Goal: Information Seeking & Learning: Learn about a topic

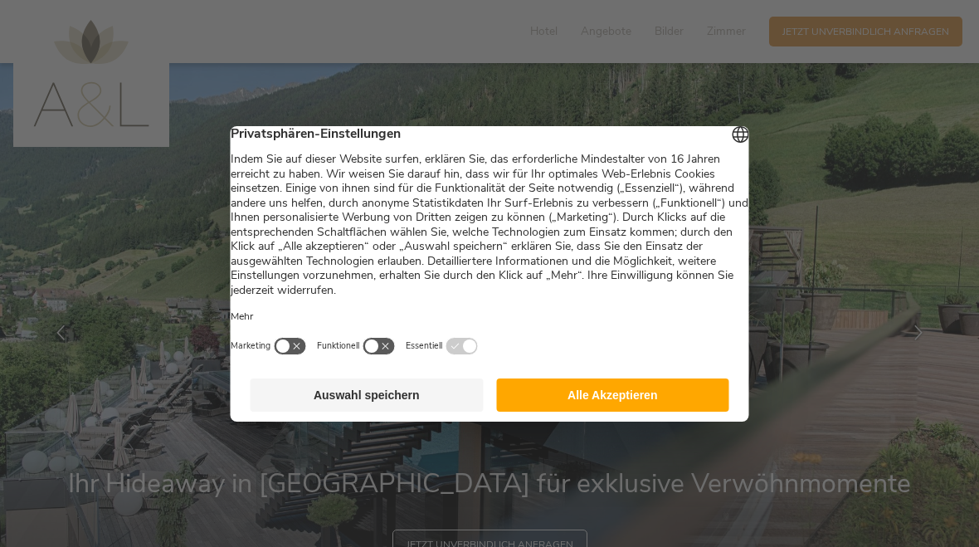
click at [683, 407] on button "Alle Akzeptieren" at bounding box center [612, 395] width 233 height 33
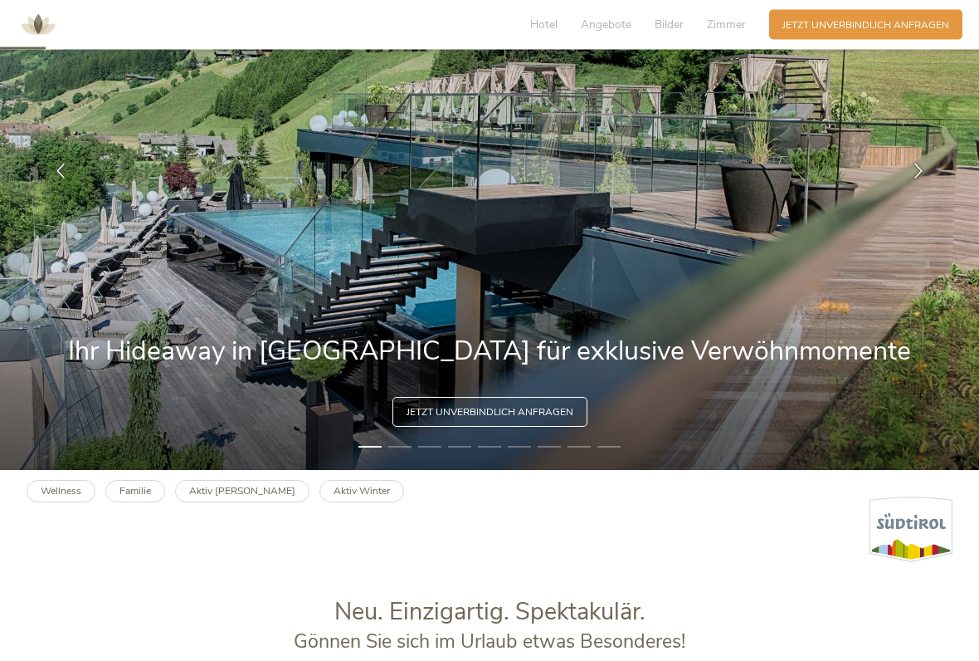
scroll to position [191, 0]
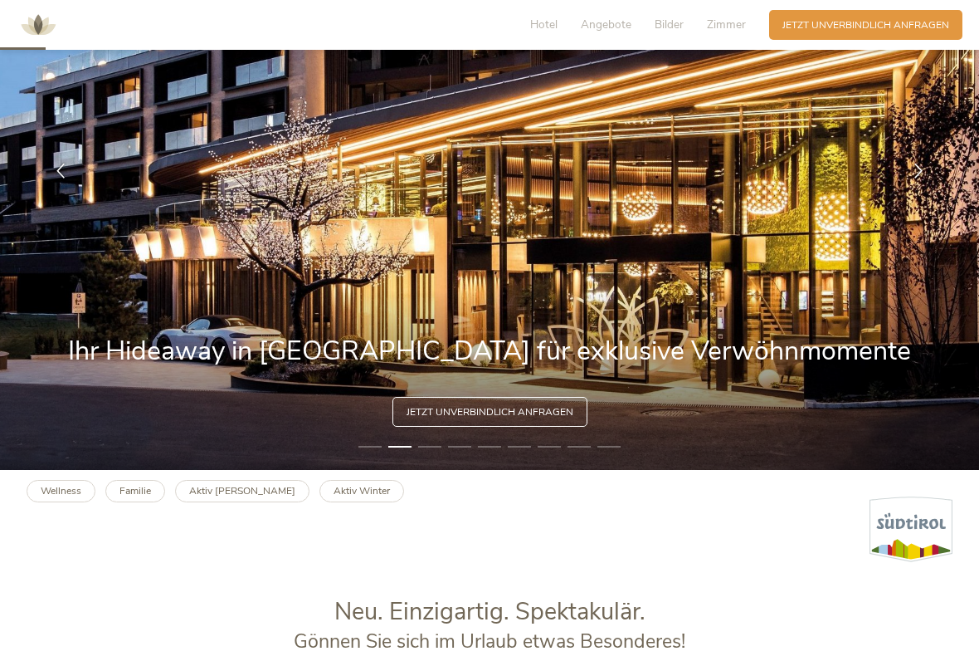
click at [404, 446] on li "2" at bounding box center [399, 446] width 23 height 13
click at [438, 452] on li "3" at bounding box center [429, 446] width 23 height 13
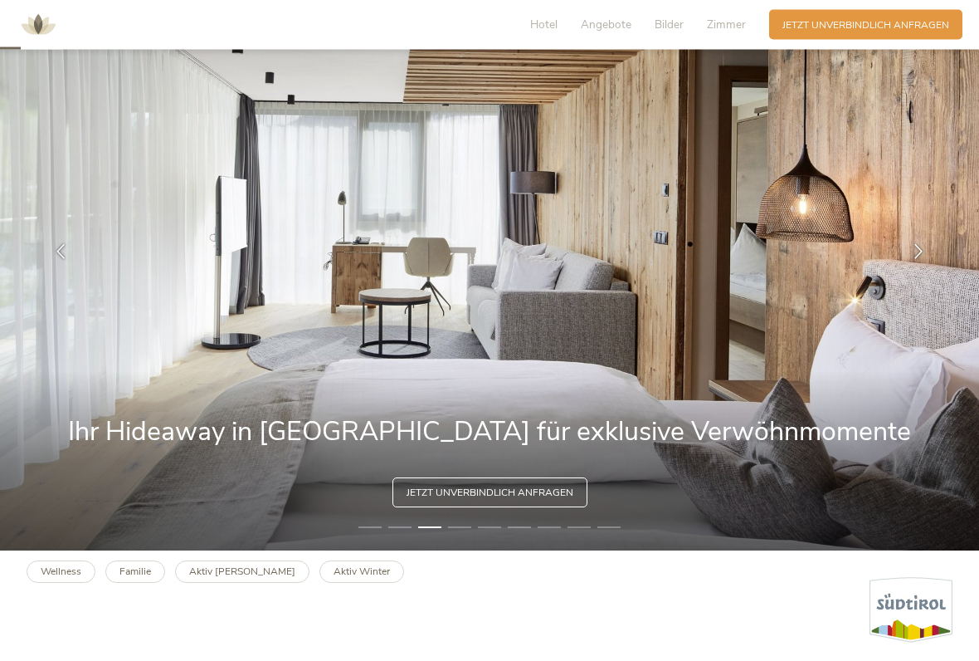
scroll to position [111, 0]
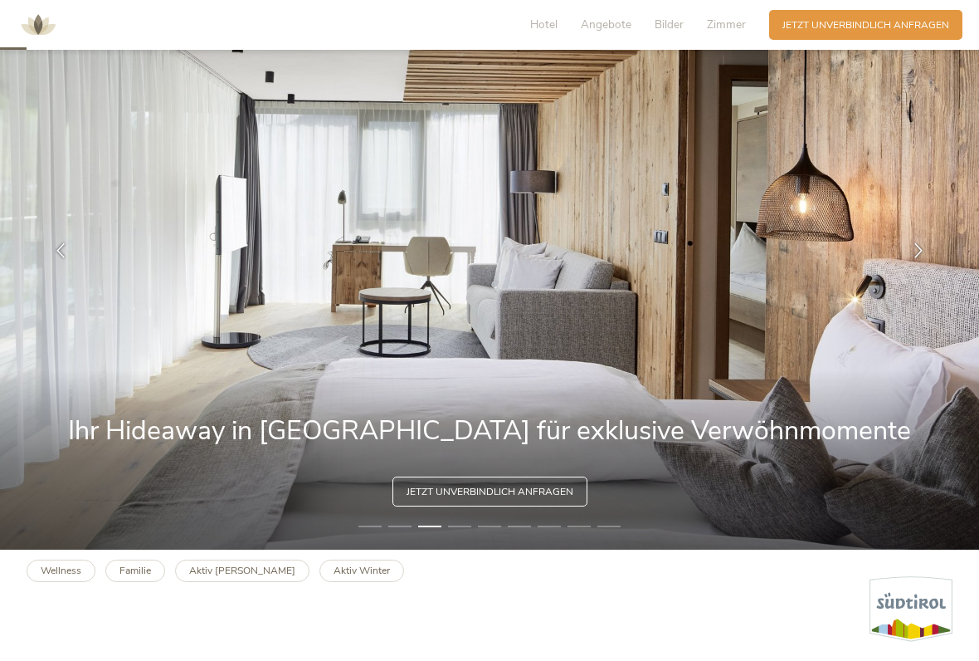
click at [902, 255] on div at bounding box center [919, 251] width 42 height 42
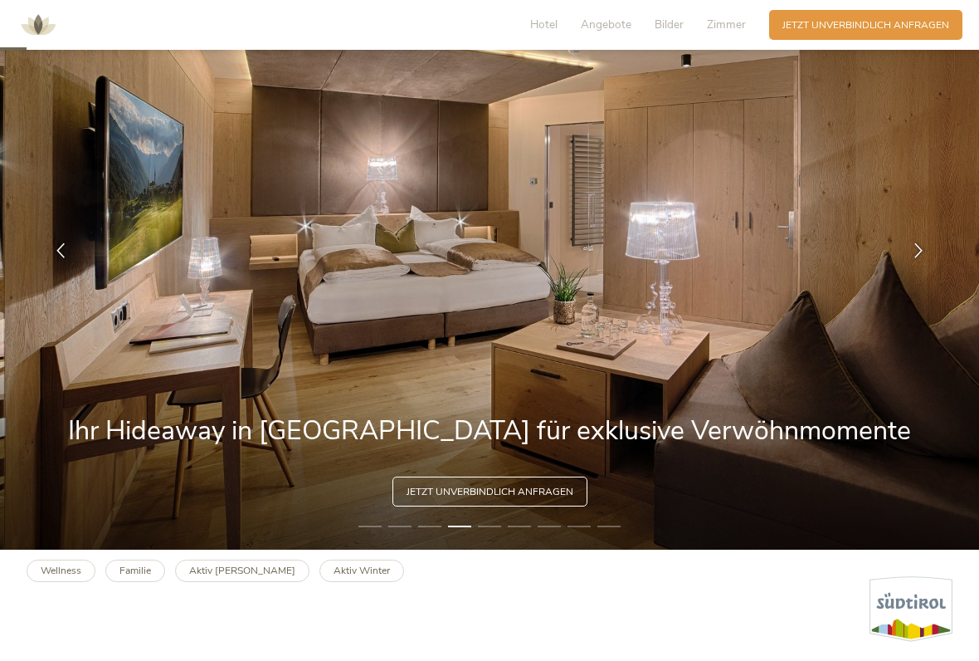
click at [916, 251] on icon at bounding box center [918, 250] width 15 height 15
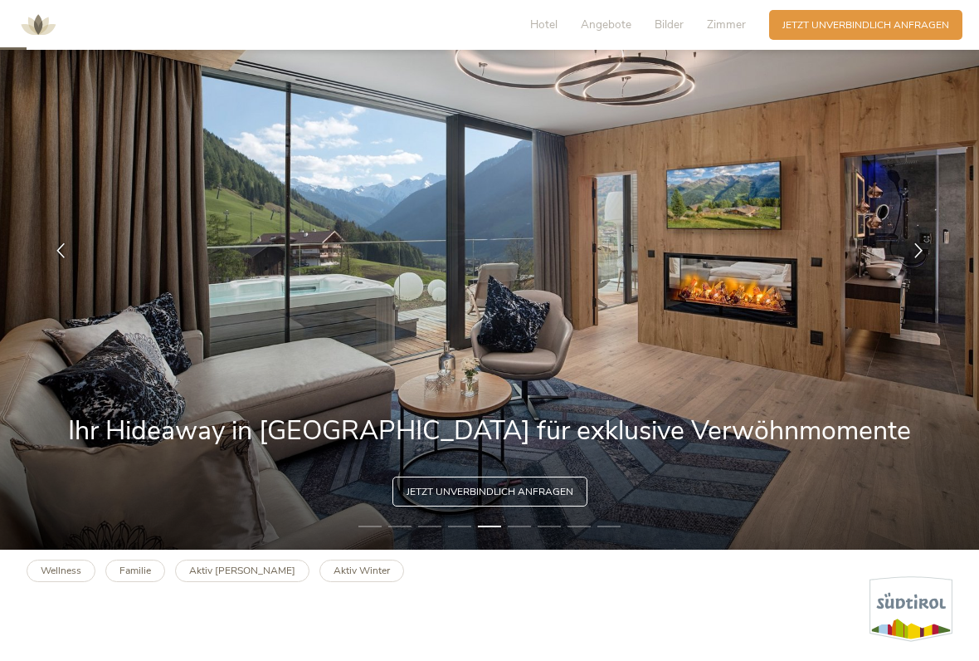
click at [911, 254] on icon at bounding box center [918, 250] width 15 height 15
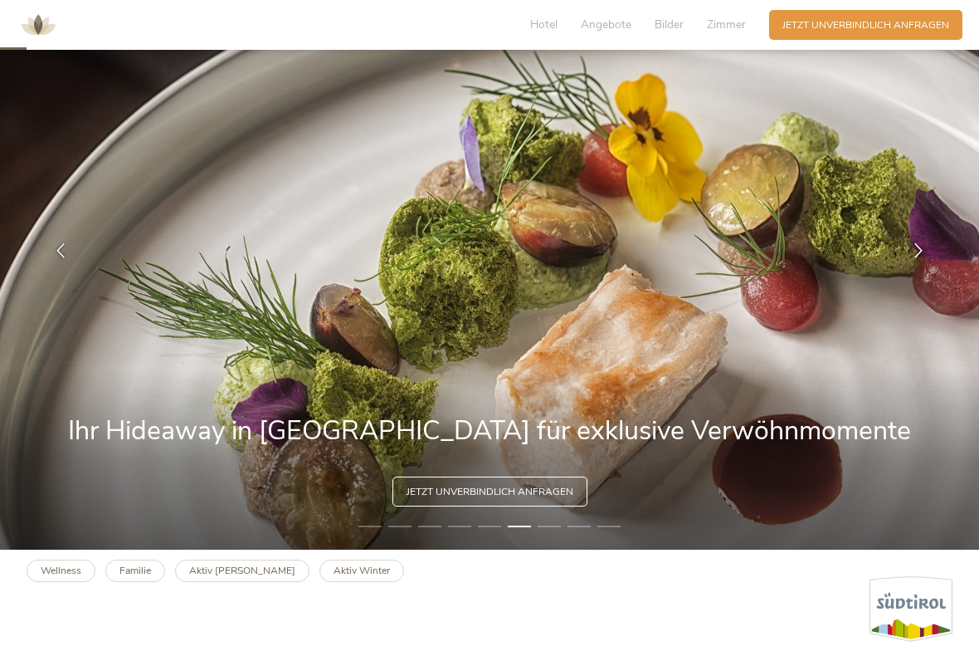
click at [918, 255] on icon at bounding box center [918, 250] width 15 height 15
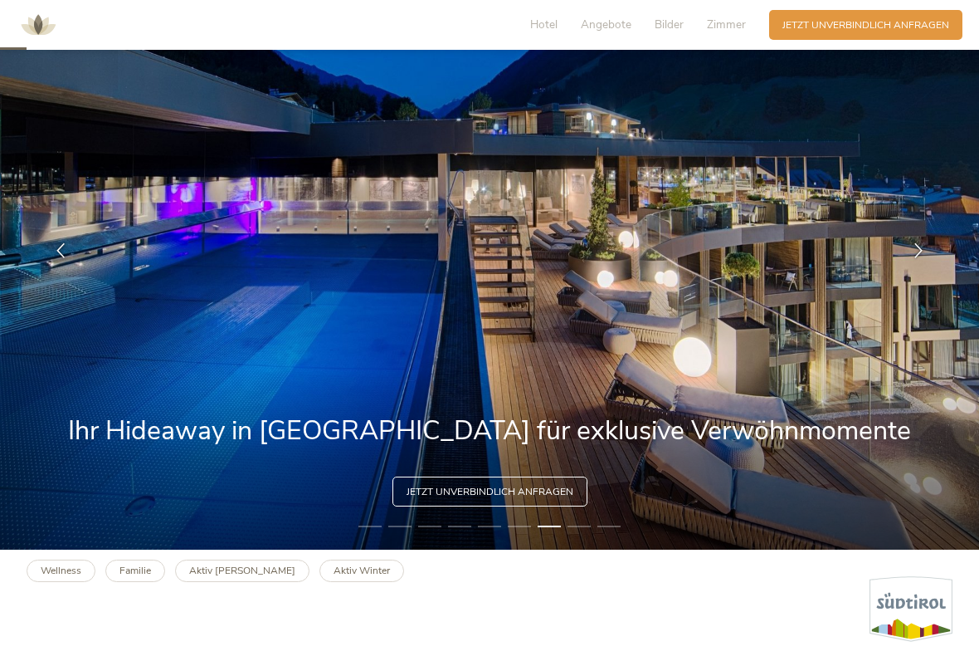
click at [905, 260] on div at bounding box center [919, 251] width 42 height 42
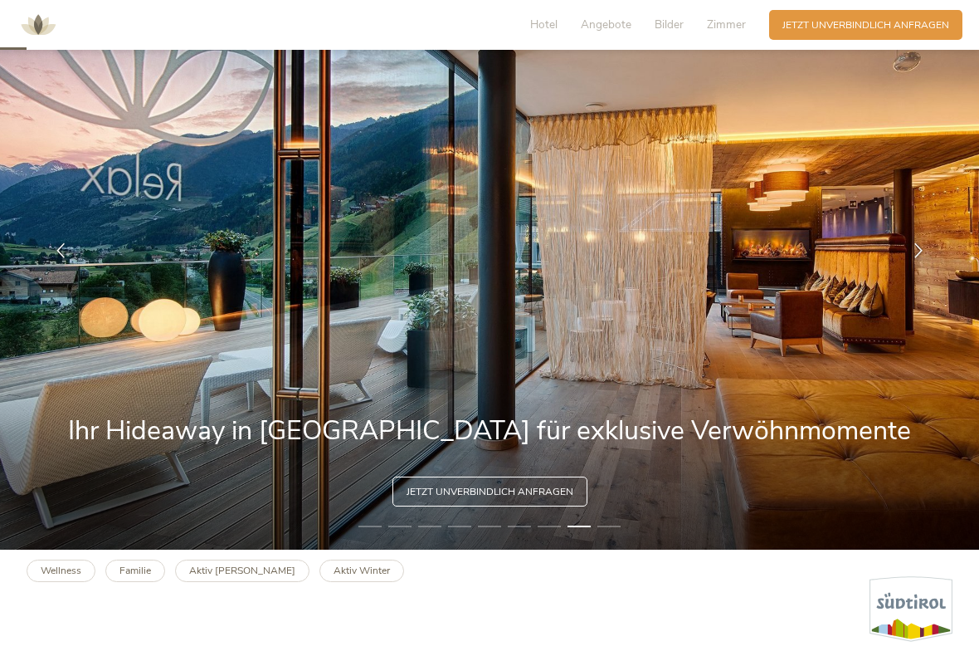
click at [912, 254] on icon at bounding box center [918, 250] width 15 height 15
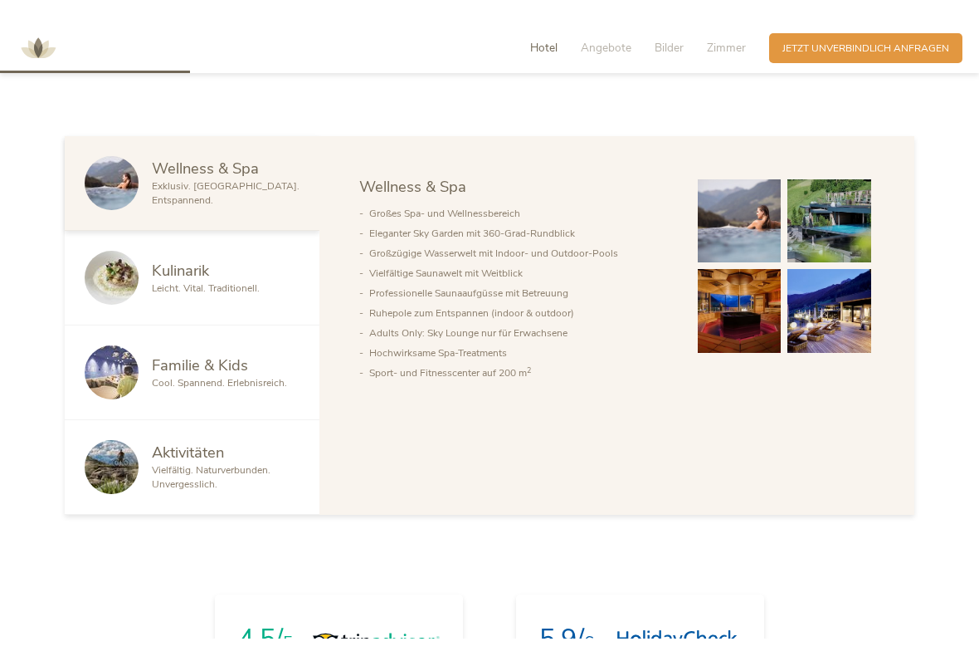
scroll to position [784, 0]
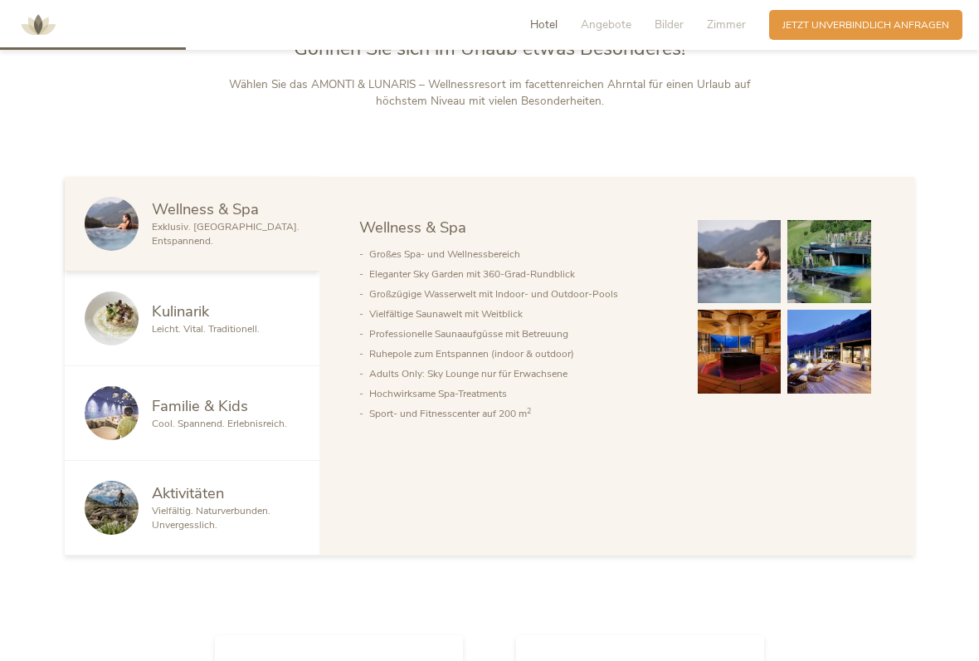
click at [187, 322] on span "Leicht. Vital. Traditionell." at bounding box center [206, 328] width 108 height 13
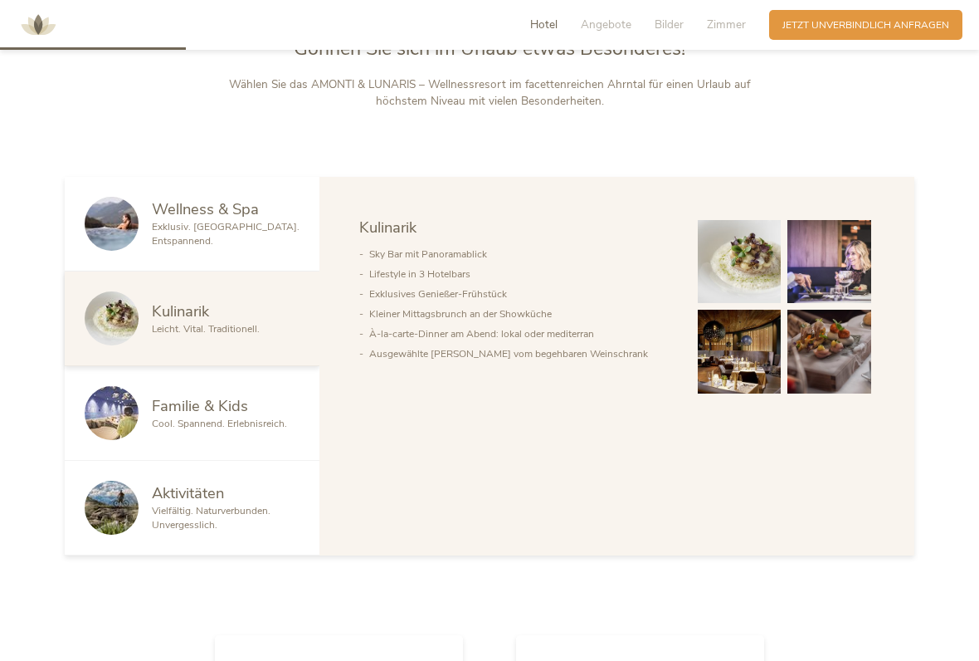
click at [203, 407] on span "Familie & Kids" at bounding box center [200, 405] width 96 height 21
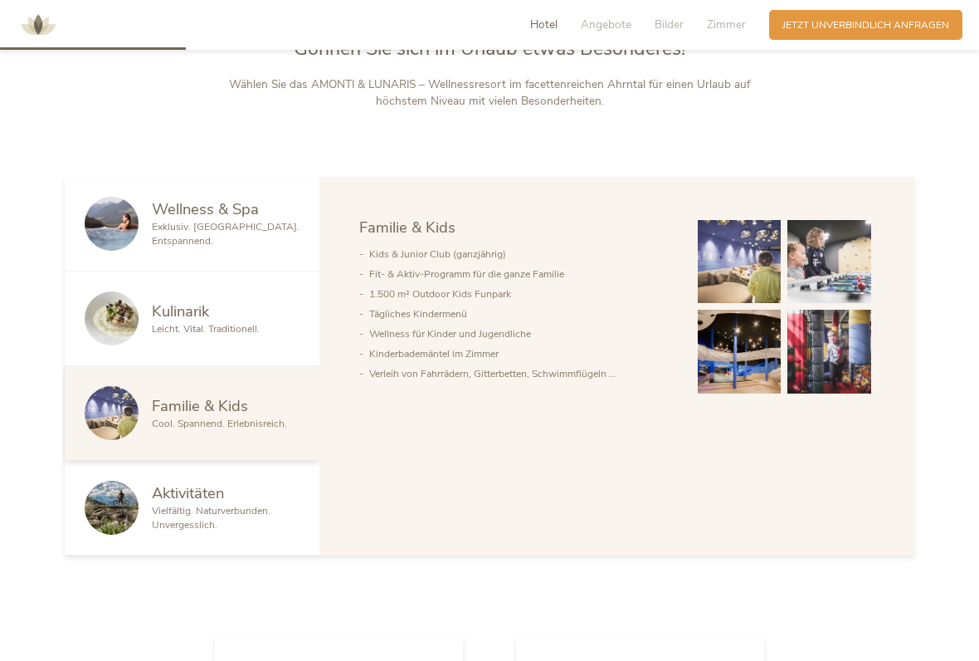
click at [200, 522] on span "Vielfältig. Naturverbunden. Unvergesslich." at bounding box center [211, 517] width 119 height 27
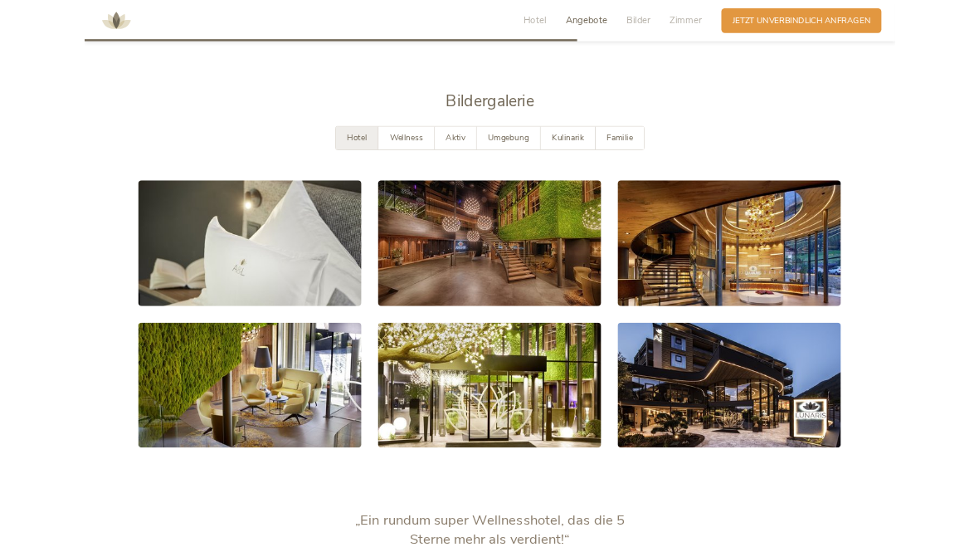
scroll to position [2510, 0]
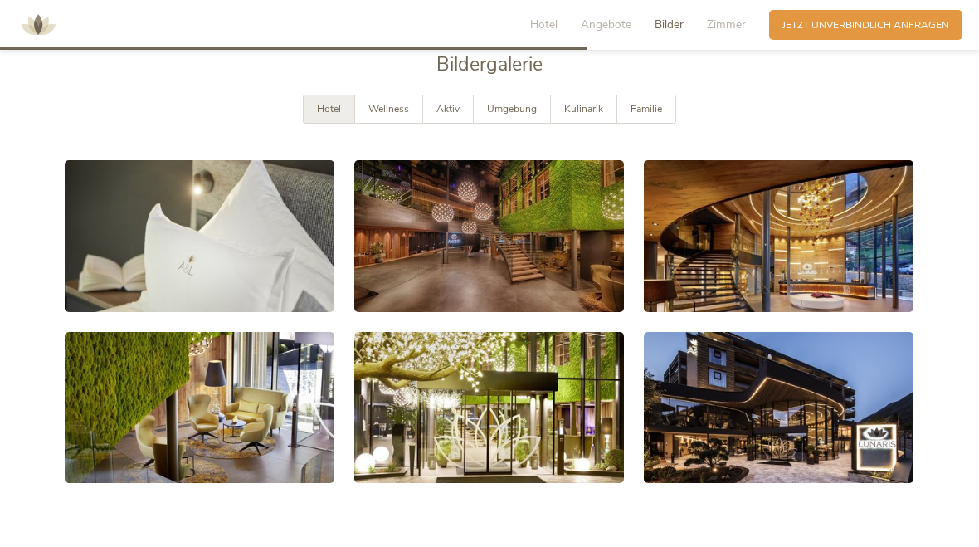
click at [383, 102] on span "Wellness" at bounding box center [389, 108] width 41 height 13
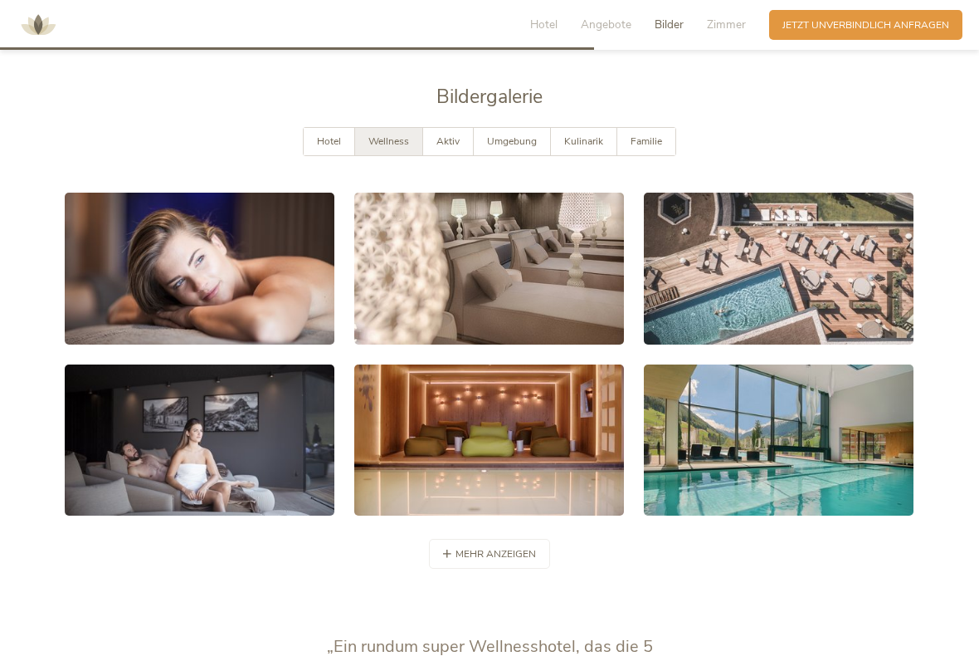
scroll to position [2533, 0]
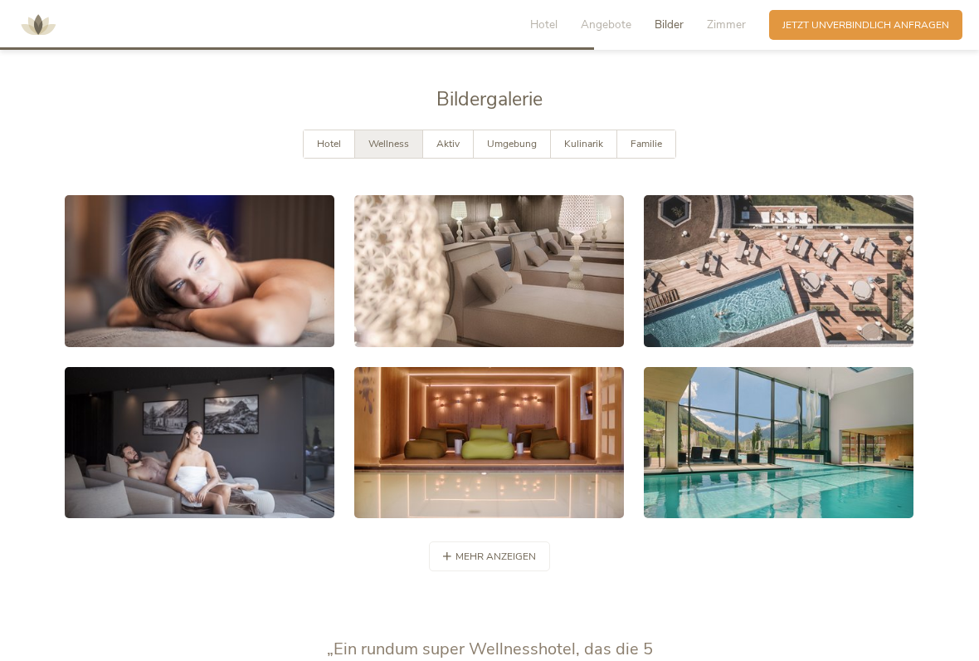
click at [504, 541] on div "mehr anzeigen weniger anzeigen" at bounding box center [489, 556] width 121 height 30
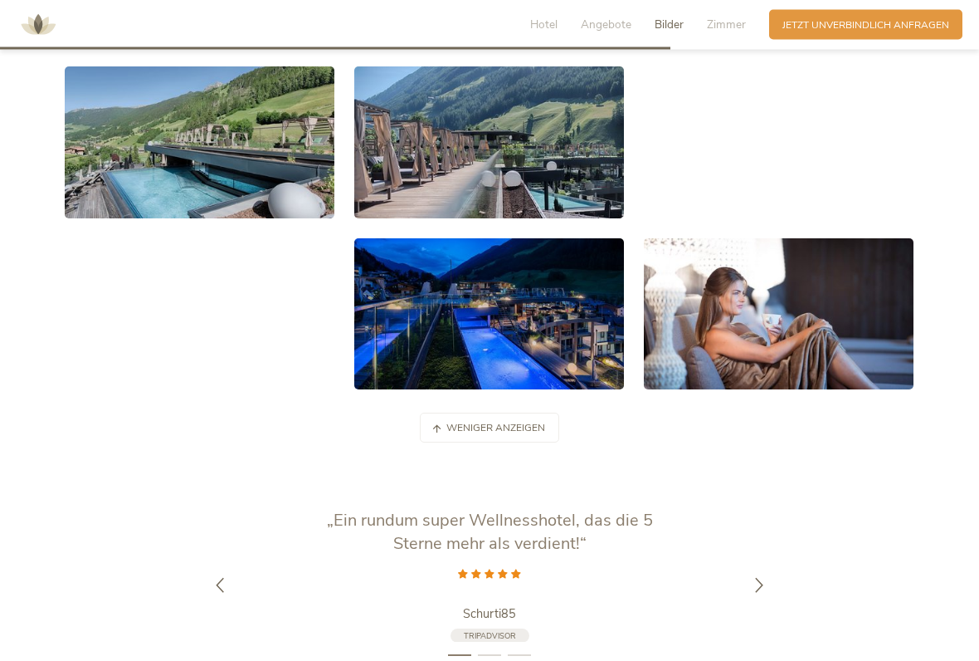
scroll to position [3159, 0]
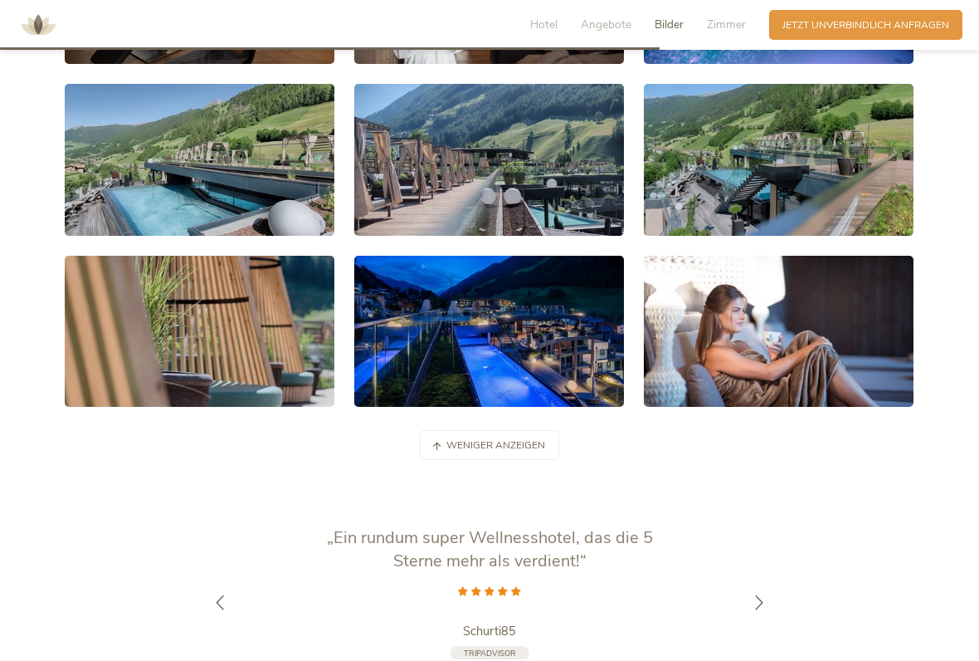
click at [528, 349] on link at bounding box center [489, 332] width 270 height 152
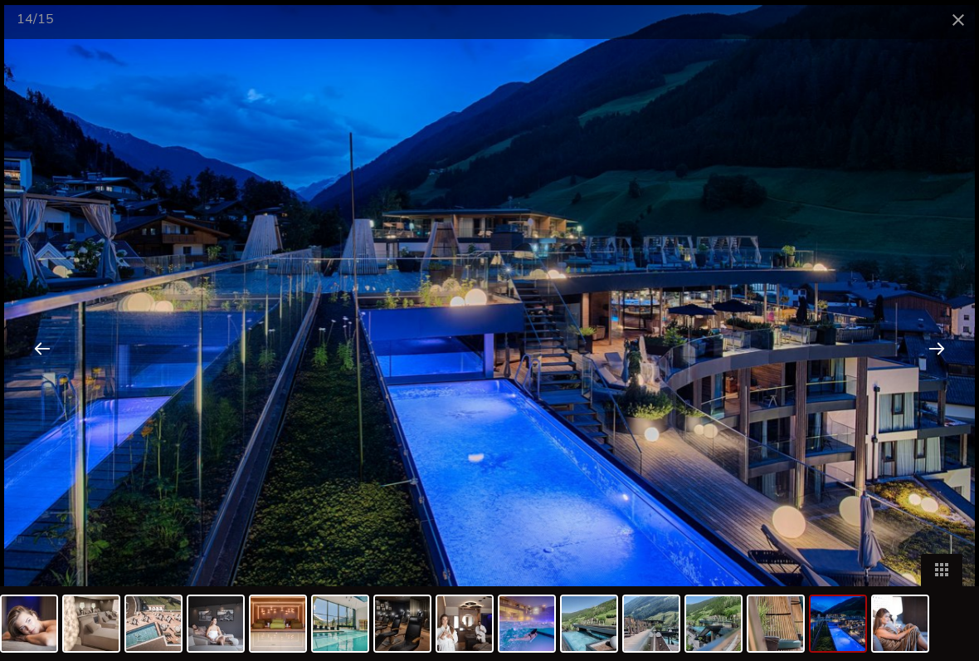
click at [959, 17] on span at bounding box center [959, 19] width 42 height 39
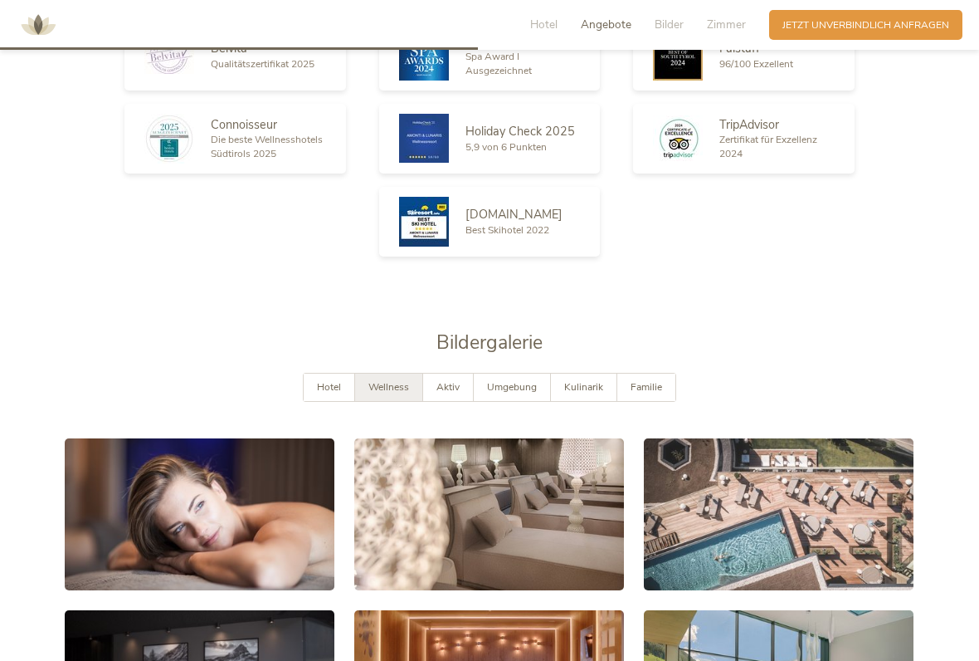
scroll to position [2289, 0]
click at [478, 388] on div "Hotel Wellness Aktiv Umgebung Kulinarik Familie" at bounding box center [490, 402] width 850 height 56
click at [446, 381] on span "Aktiv" at bounding box center [448, 387] width 23 height 13
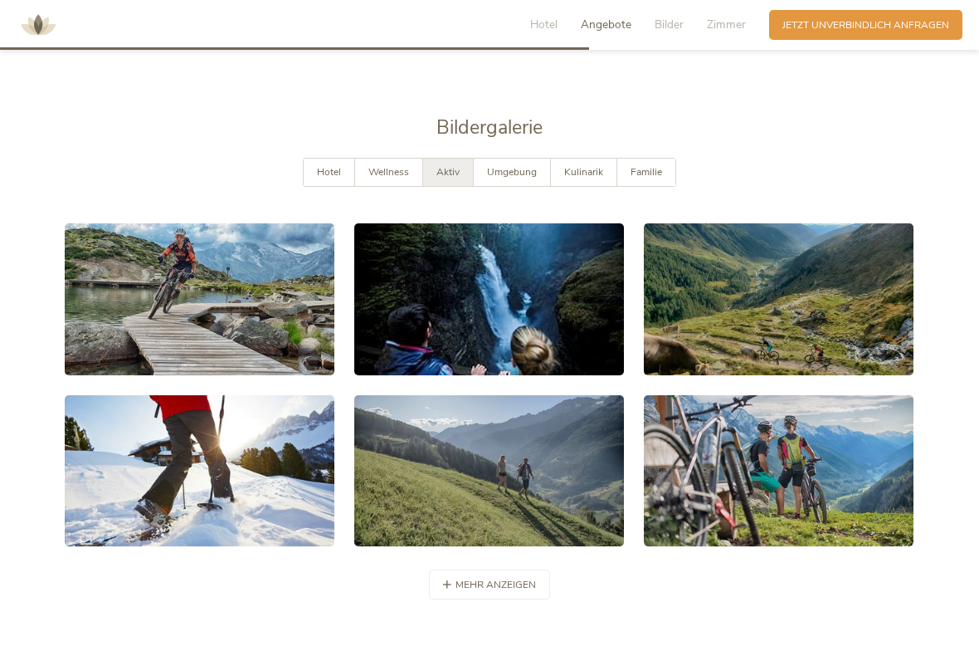
scroll to position [2512, 0]
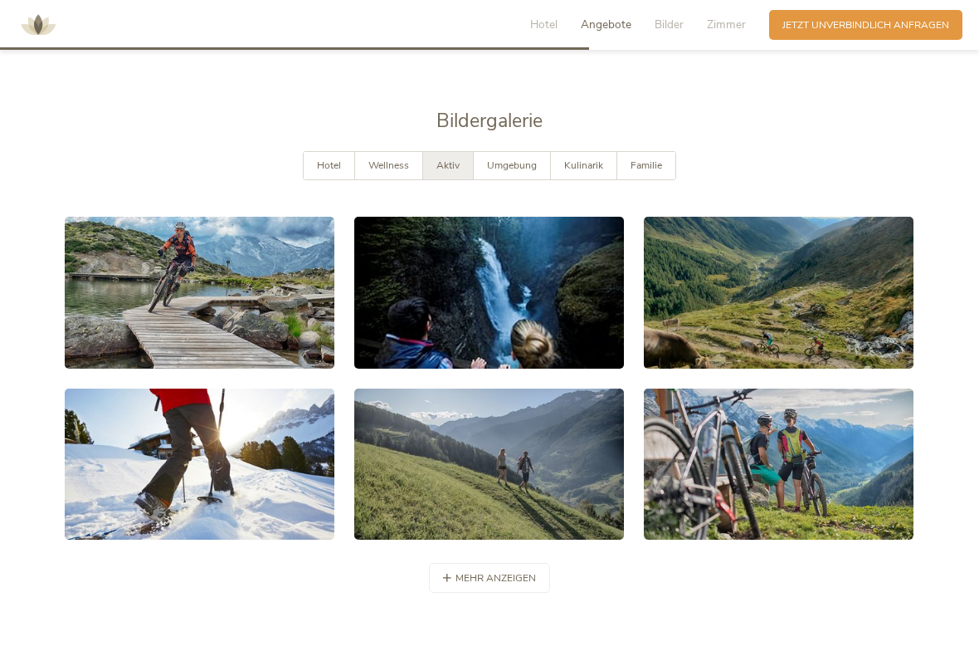
click at [235, 304] on link at bounding box center [200, 293] width 270 height 152
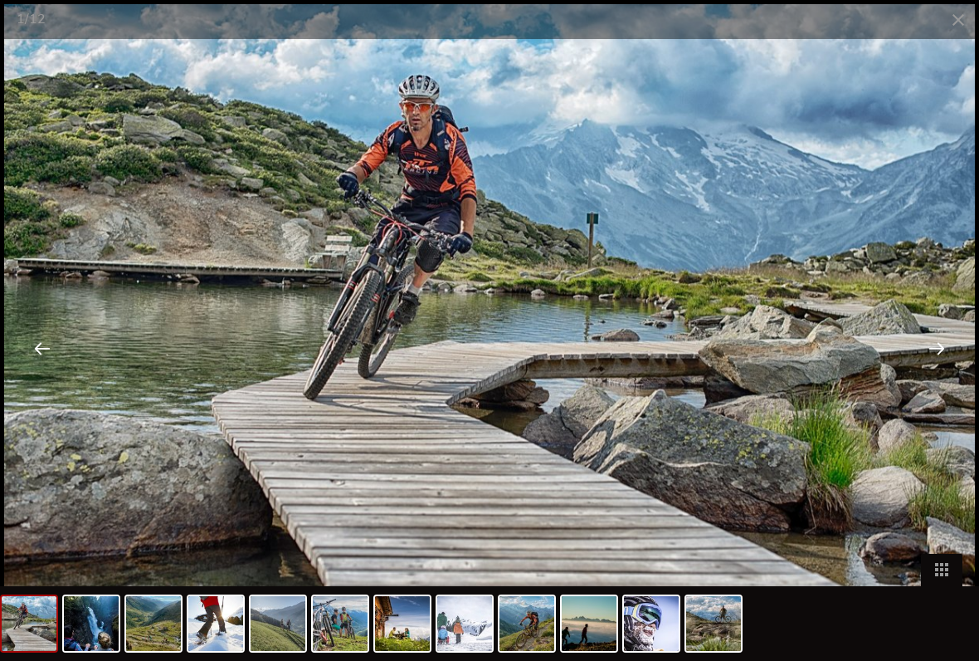
click at [935, 349] on div at bounding box center [936, 347] width 51 height 51
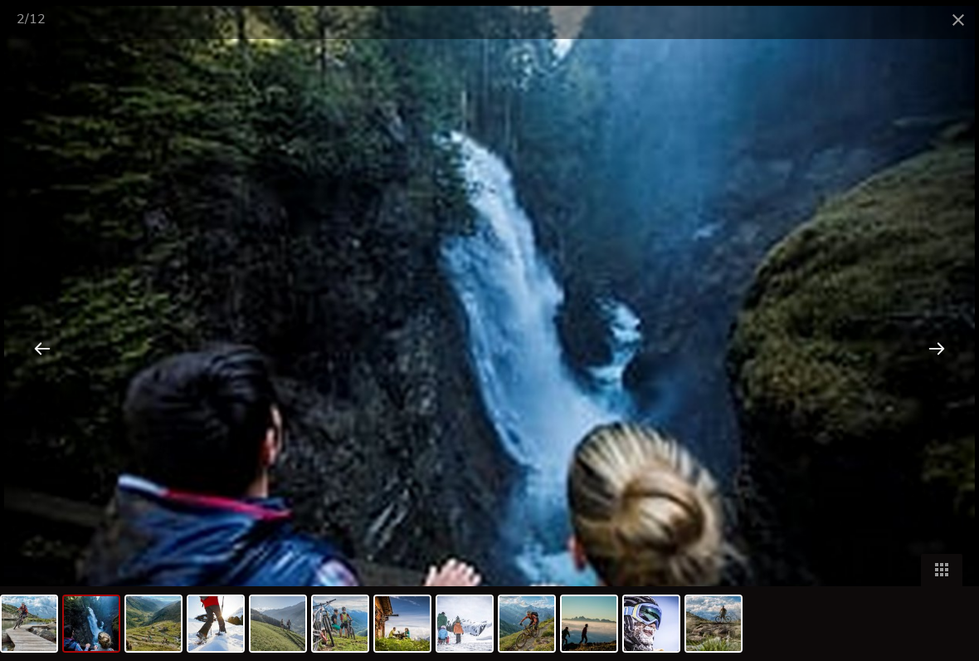
click at [930, 348] on div at bounding box center [936, 347] width 51 height 51
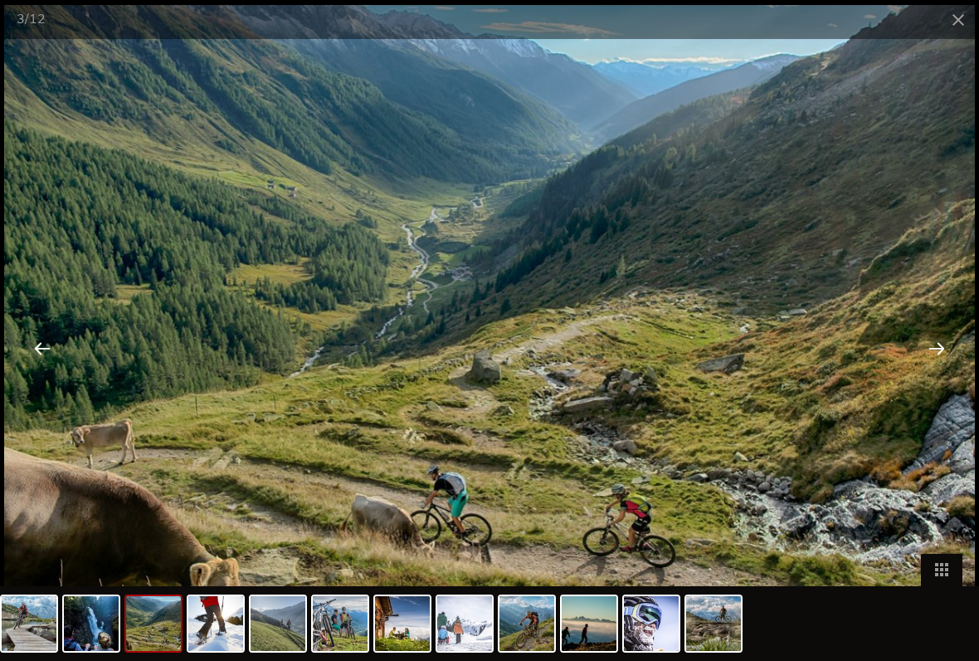
click at [928, 354] on div at bounding box center [936, 347] width 51 height 51
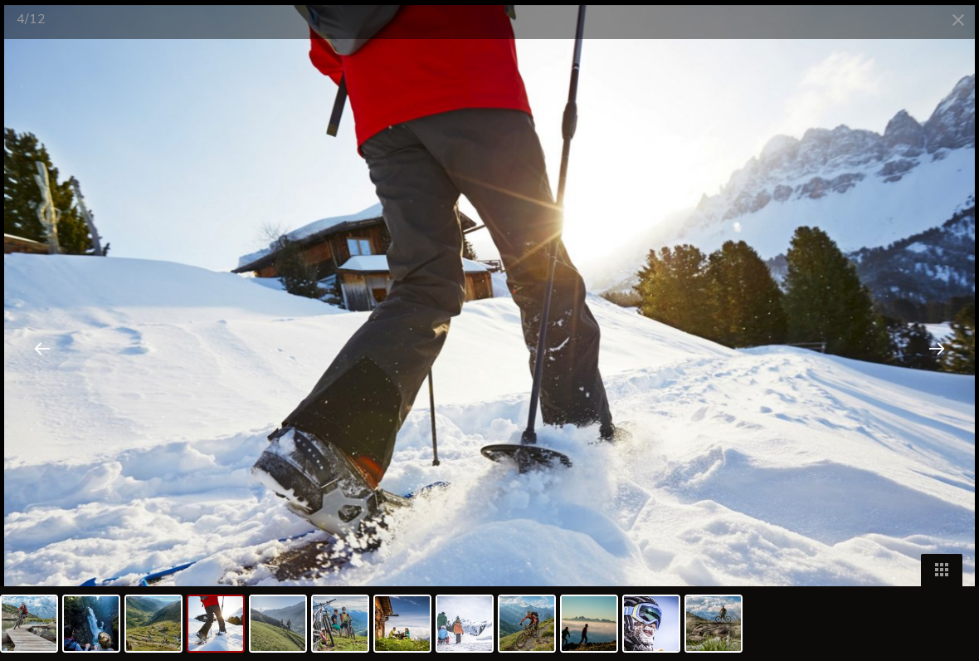
click at [933, 349] on div at bounding box center [936, 347] width 51 height 51
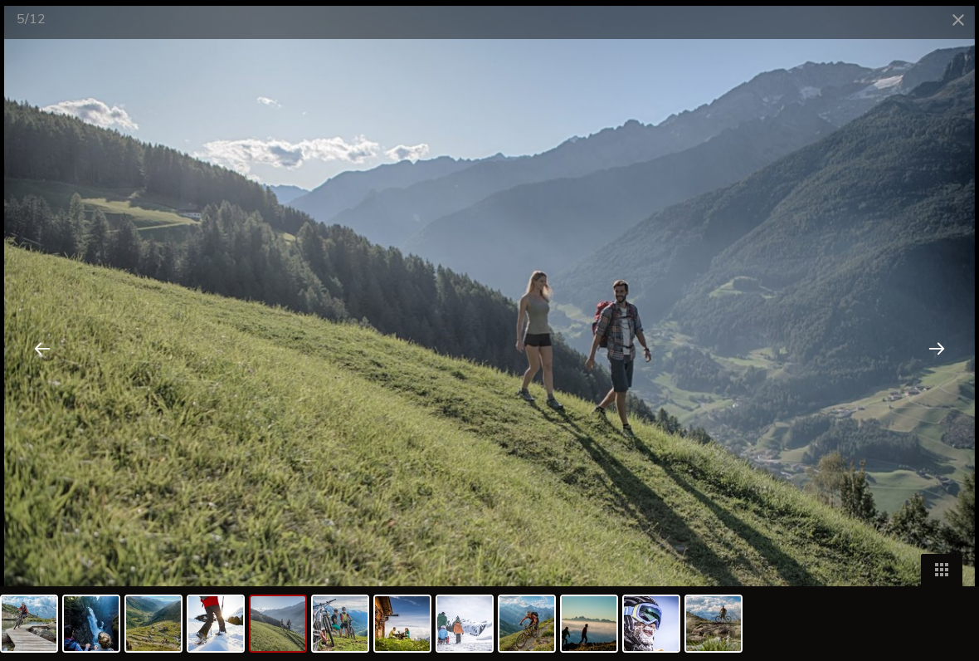
click at [931, 353] on div at bounding box center [936, 347] width 51 height 51
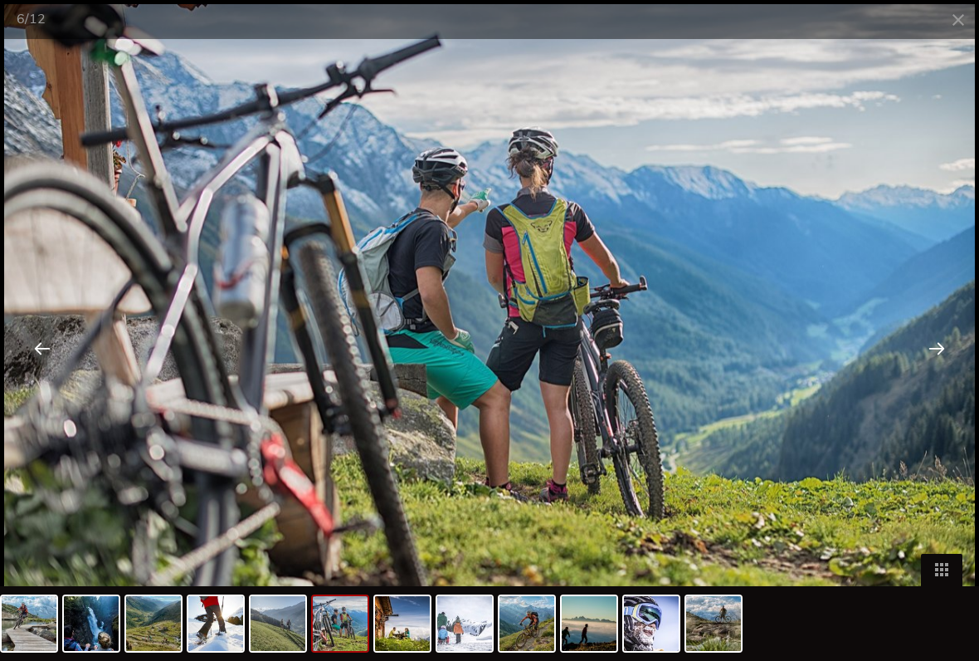
click at [932, 351] on div at bounding box center [936, 347] width 51 height 51
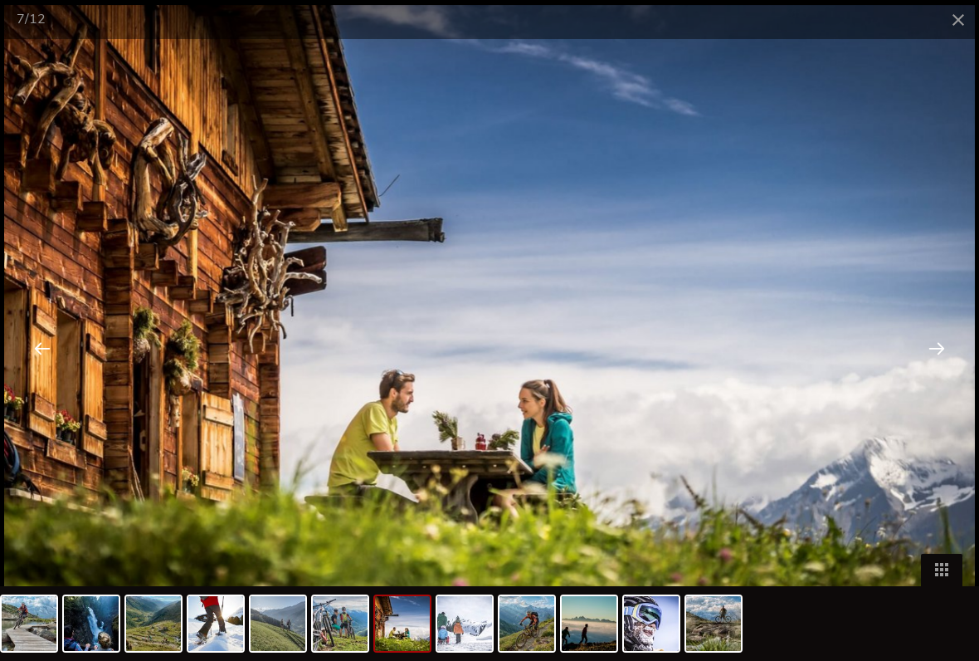
click at [929, 356] on div at bounding box center [936, 347] width 51 height 51
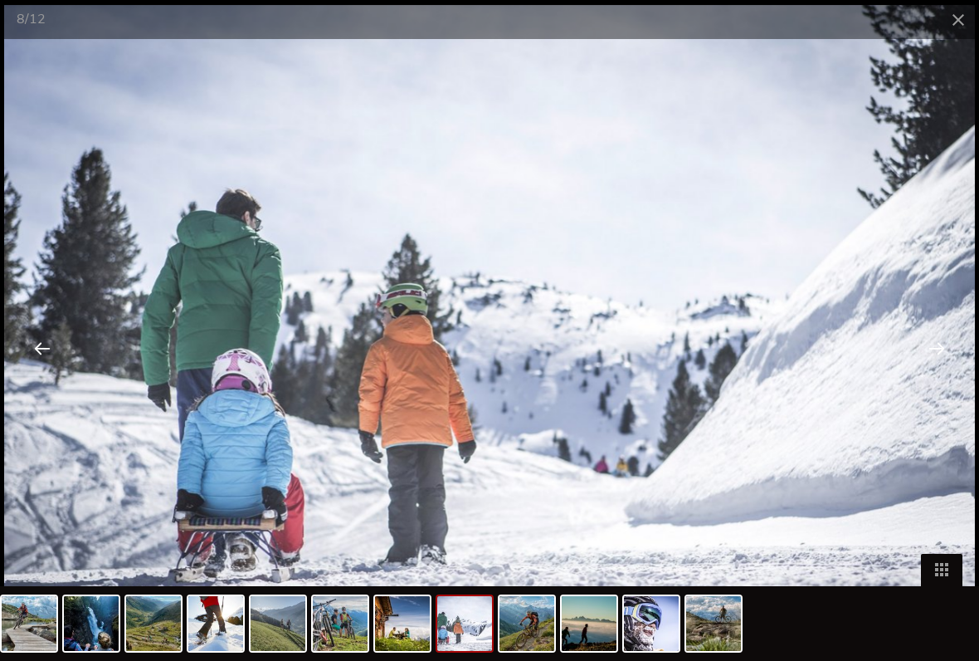
click at [939, 350] on div at bounding box center [936, 347] width 51 height 51
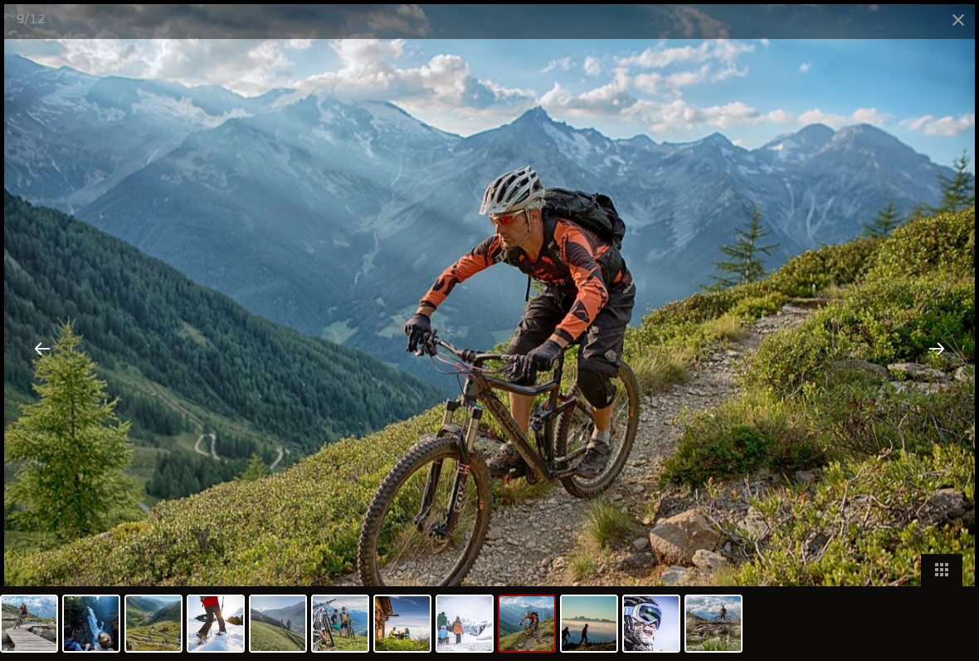
click at [935, 350] on div at bounding box center [936, 347] width 51 height 51
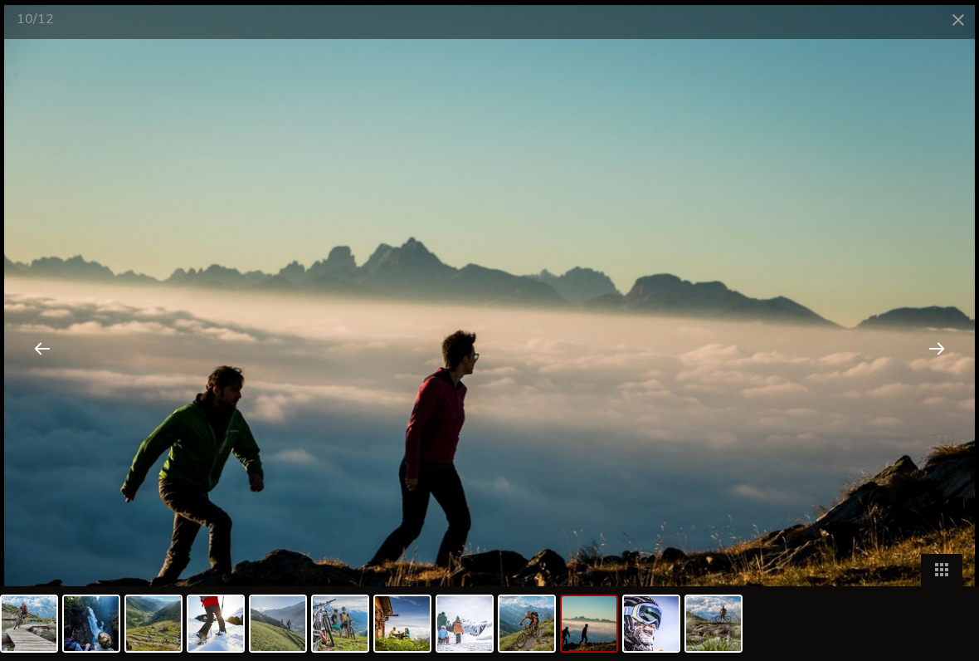
click at [960, 20] on span at bounding box center [959, 19] width 42 height 39
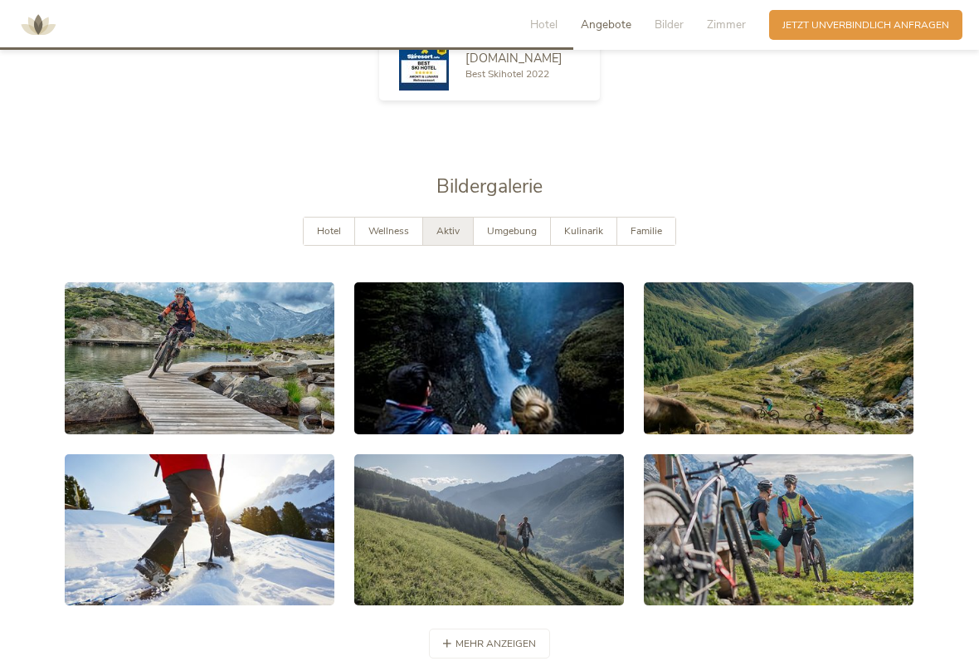
scroll to position [2448, 0]
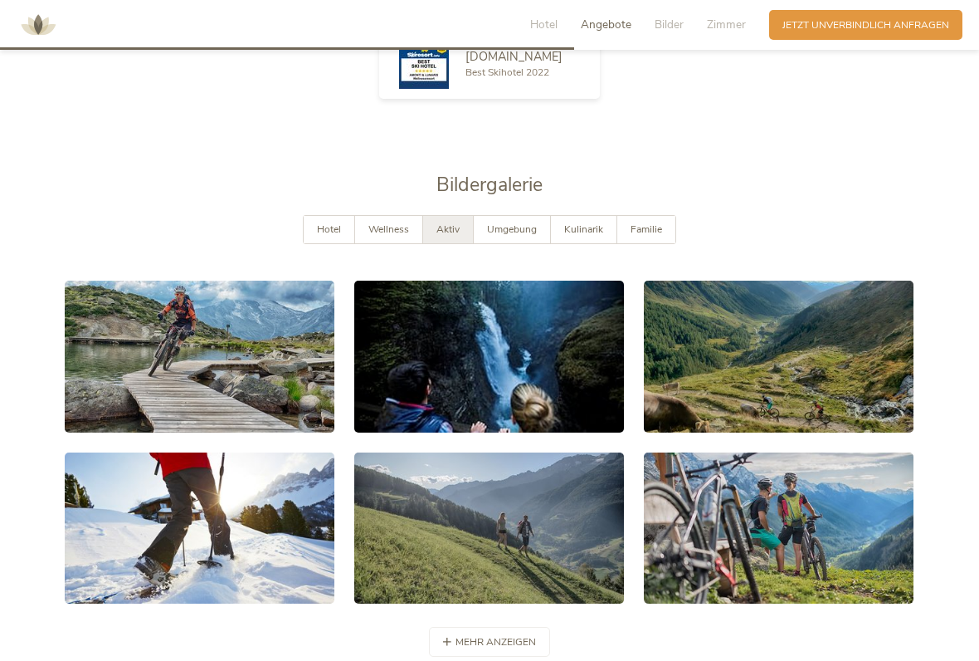
click at [525, 222] on span "Umgebung" at bounding box center [512, 228] width 50 height 13
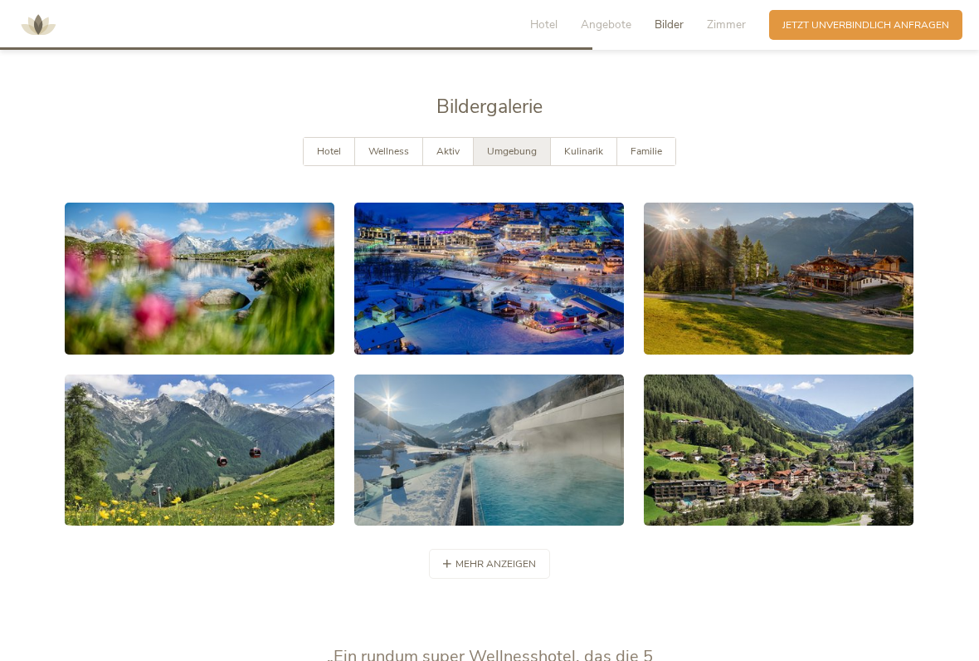
scroll to position [2528, 0]
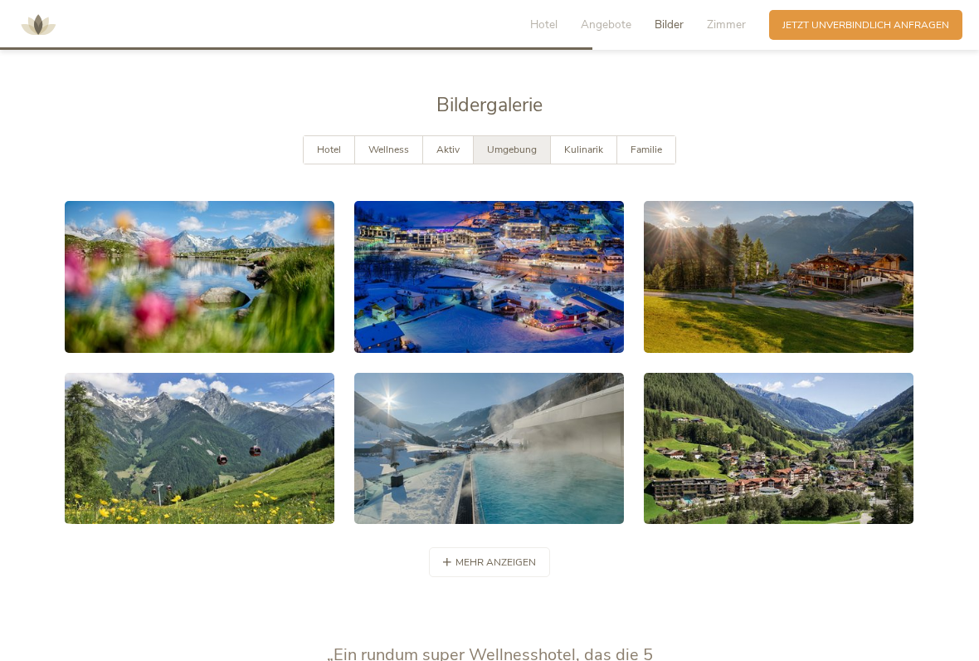
click at [268, 254] on link at bounding box center [200, 277] width 270 height 152
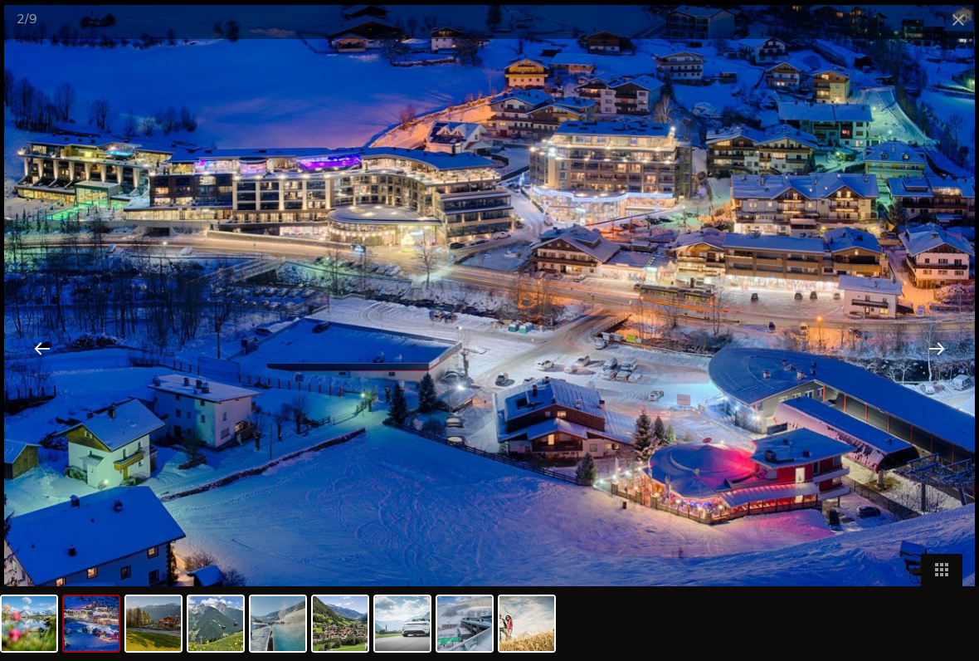
click at [953, 26] on span at bounding box center [959, 19] width 42 height 39
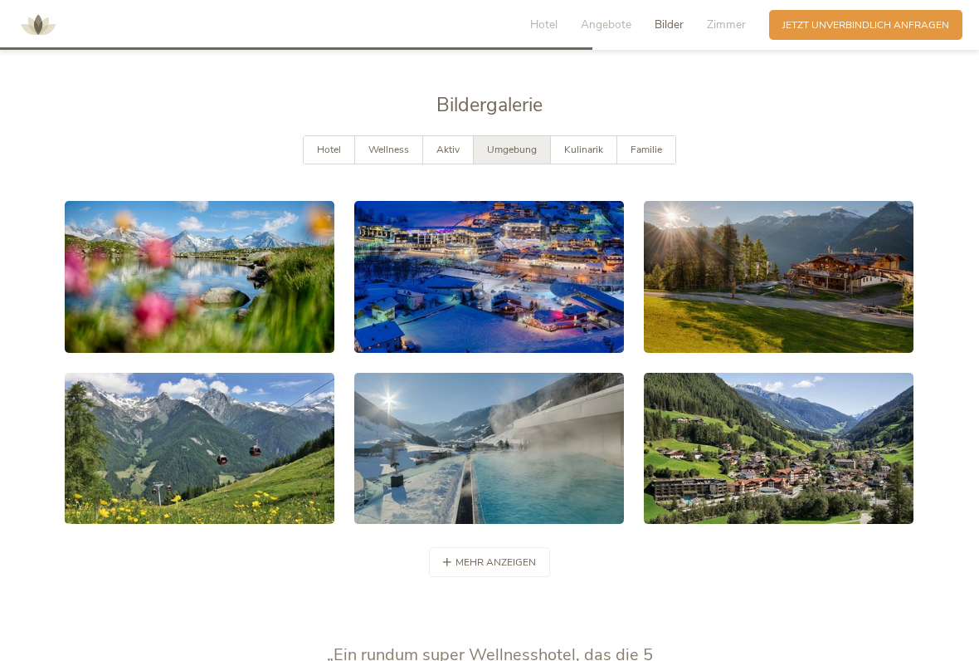
click at [584, 143] on span "Kulinarik" at bounding box center [583, 149] width 39 height 13
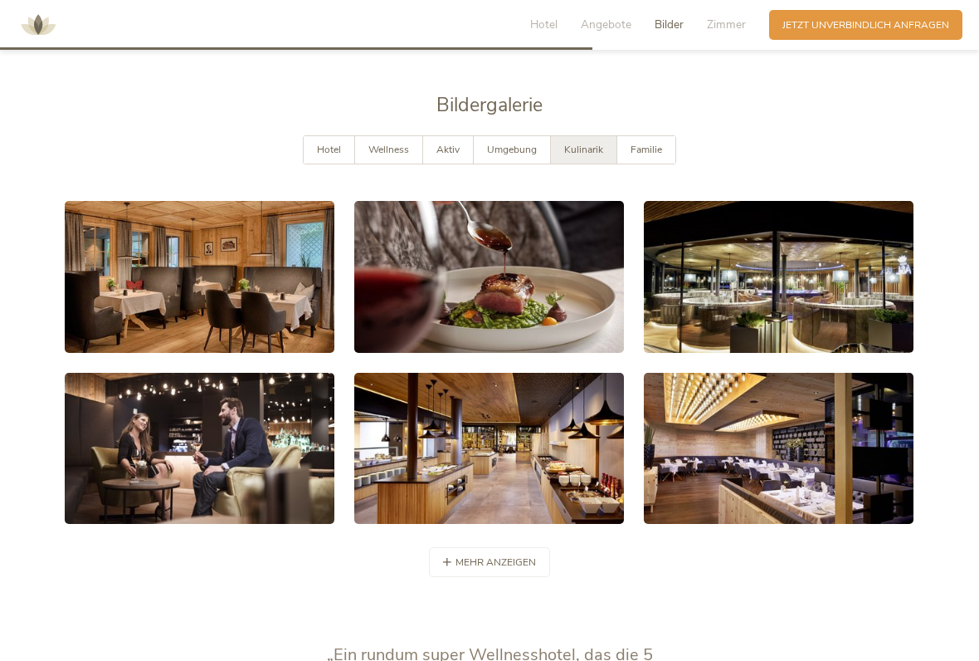
click at [226, 264] on link at bounding box center [200, 277] width 270 height 152
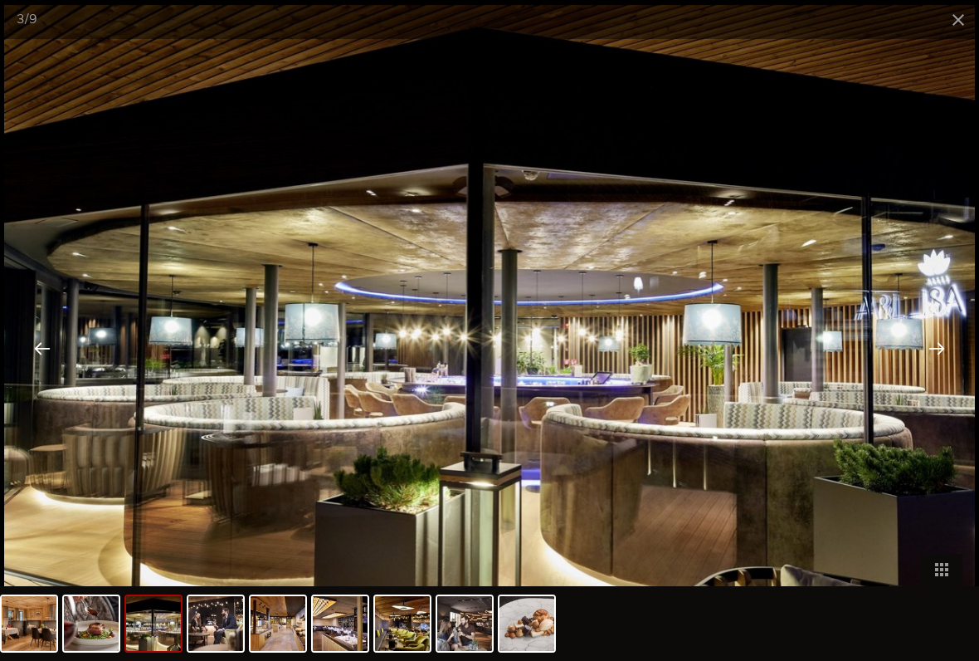
click at [956, 22] on span at bounding box center [959, 19] width 42 height 39
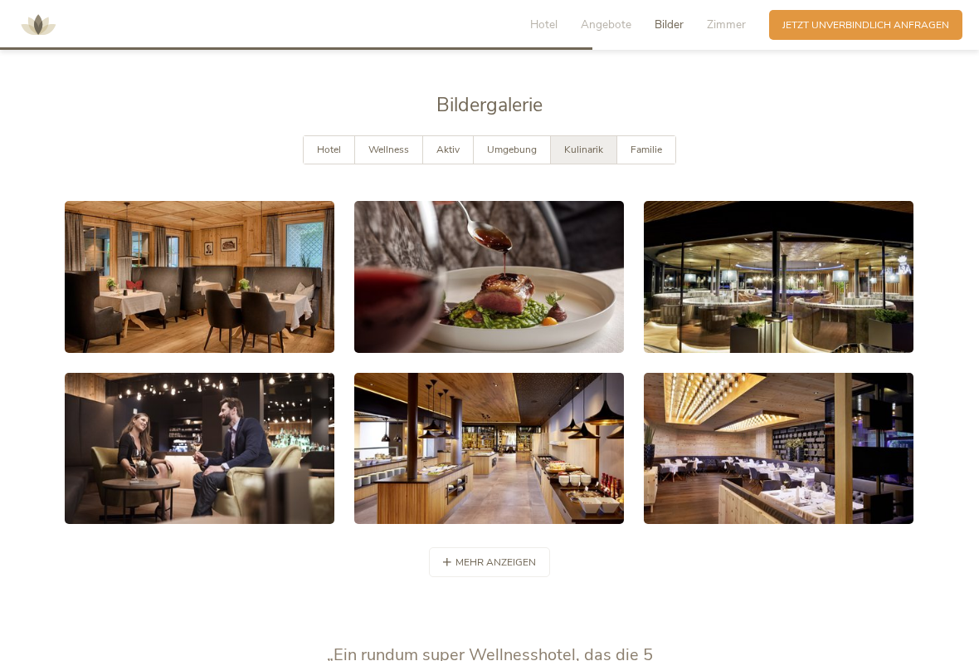
click at [652, 143] on span "Familie" at bounding box center [647, 149] width 32 height 13
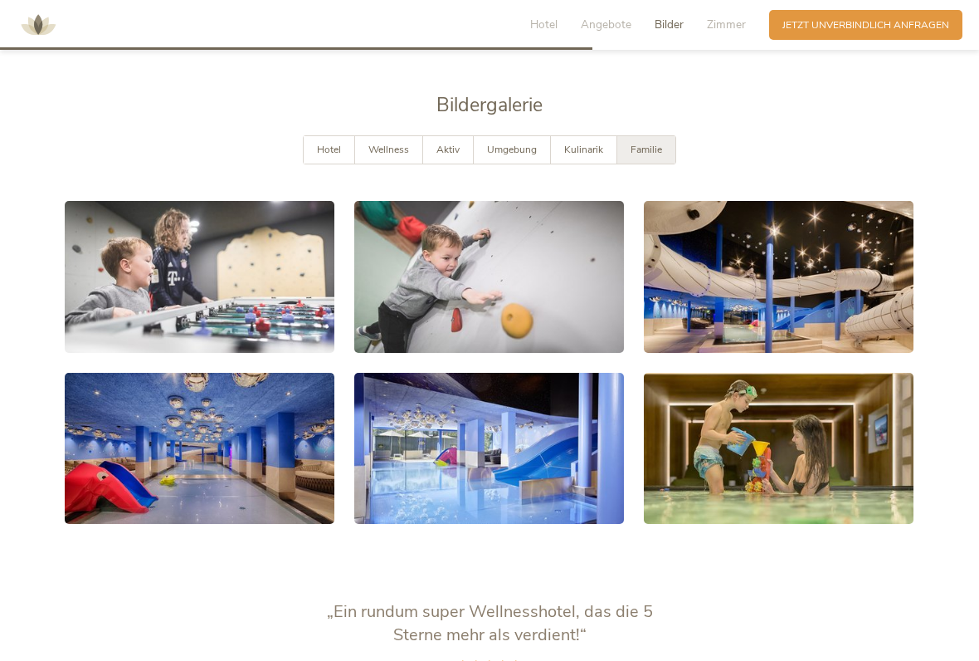
click at [261, 270] on link at bounding box center [200, 277] width 270 height 152
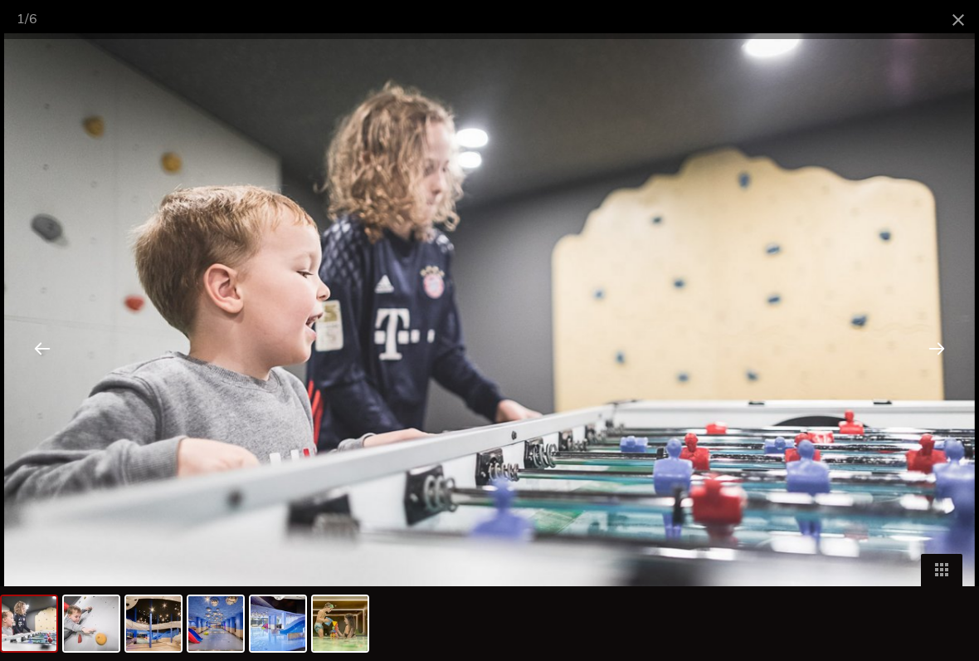
click at [956, 27] on span at bounding box center [959, 19] width 42 height 39
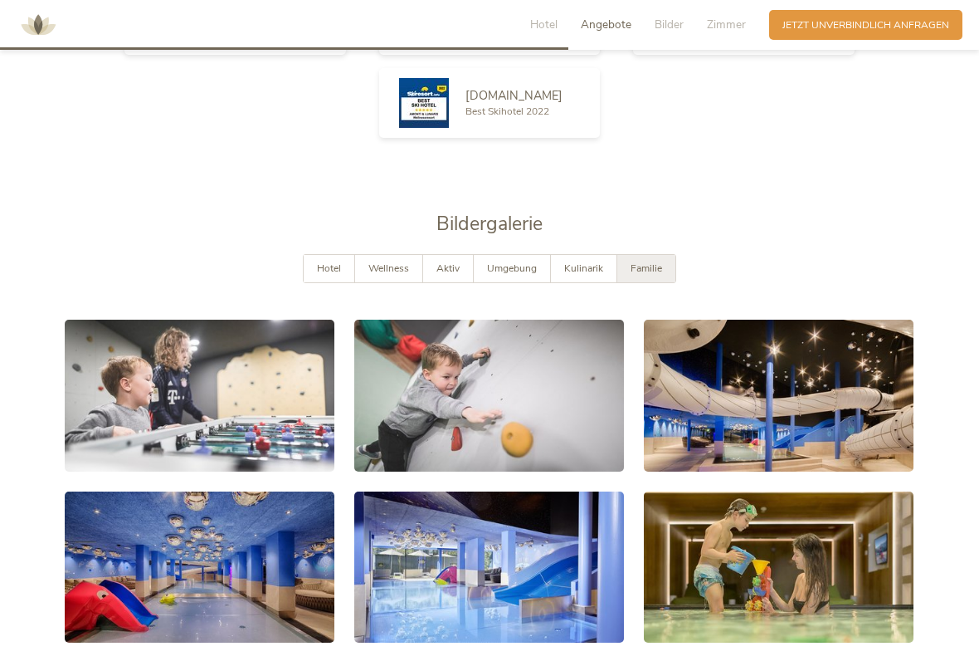
scroll to position [2391, 0]
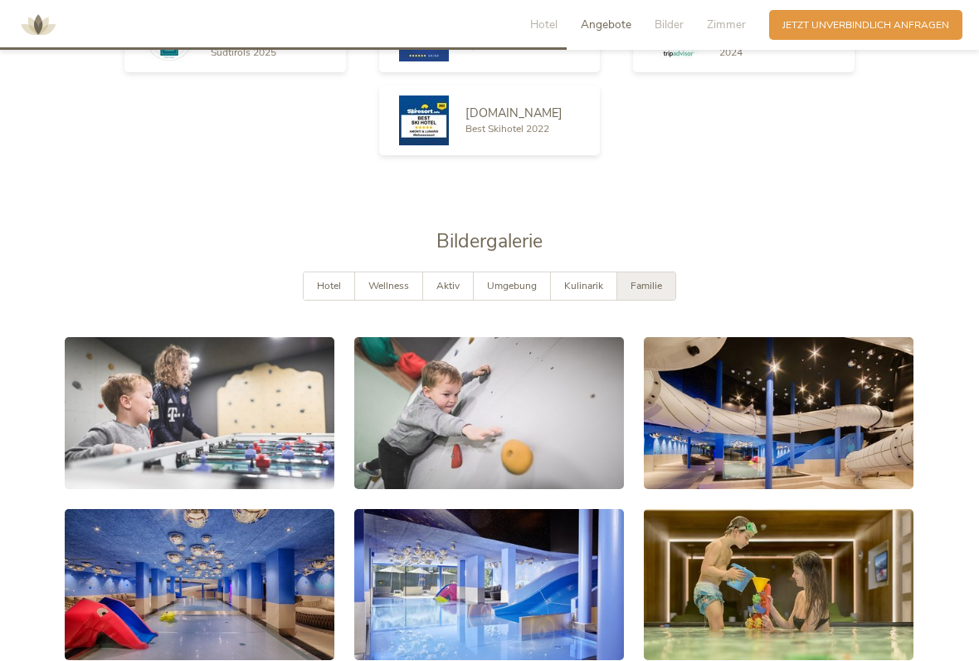
click at [328, 279] on span "Hotel" at bounding box center [329, 285] width 24 height 13
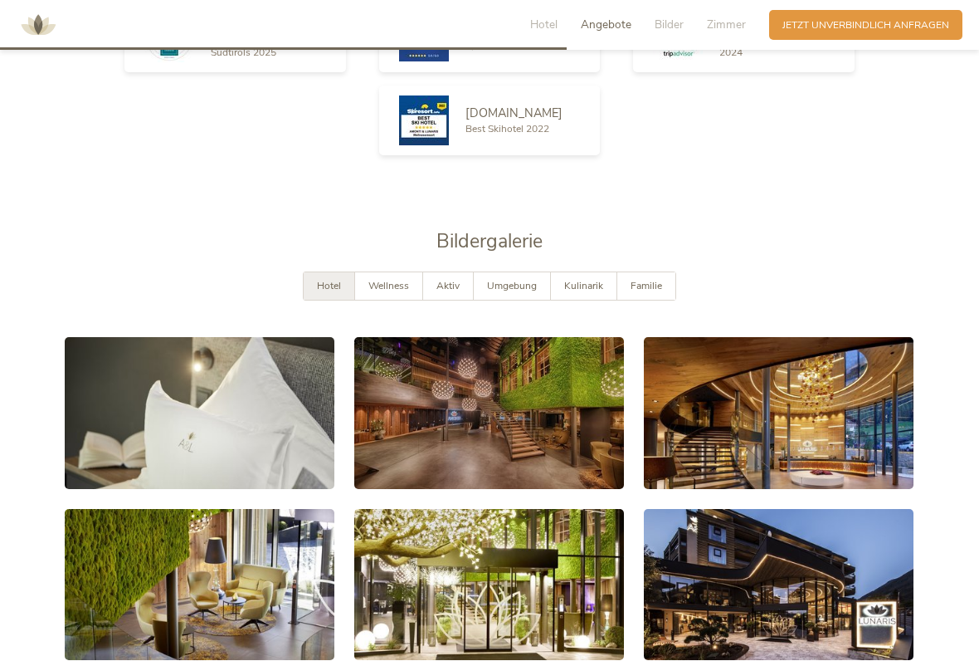
click at [273, 408] on link at bounding box center [200, 413] width 270 height 152
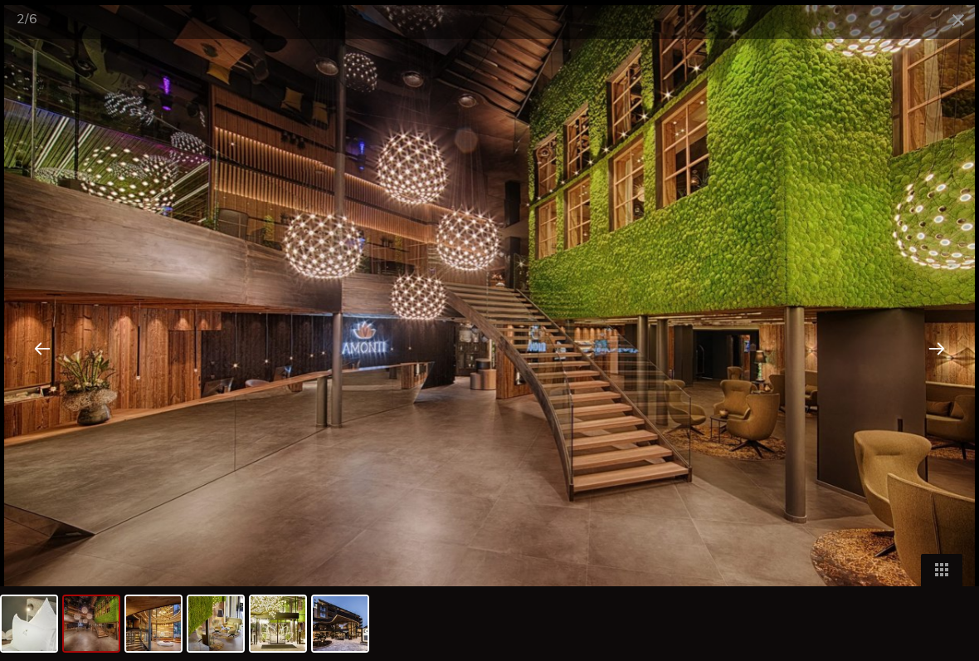
click at [955, 17] on span at bounding box center [959, 19] width 42 height 39
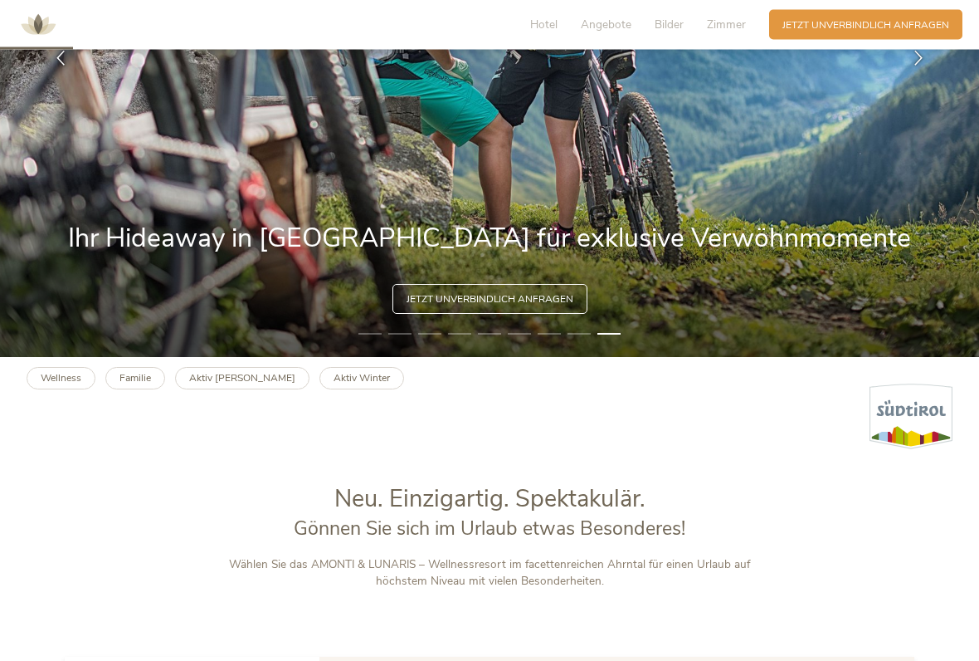
scroll to position [310, 0]
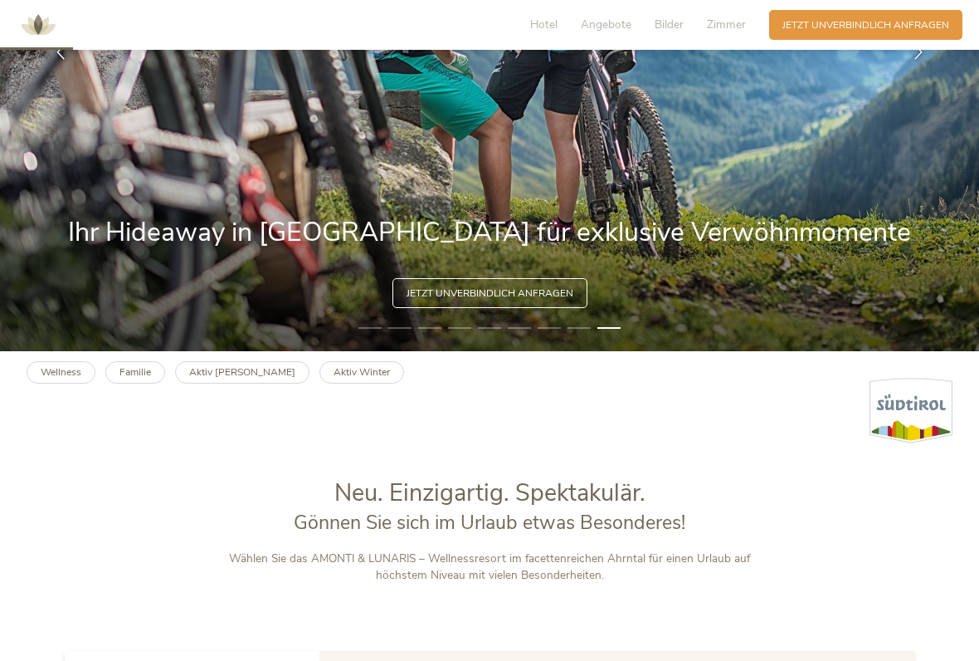
click at [137, 371] on b "Familie" at bounding box center [136, 371] width 32 height 13
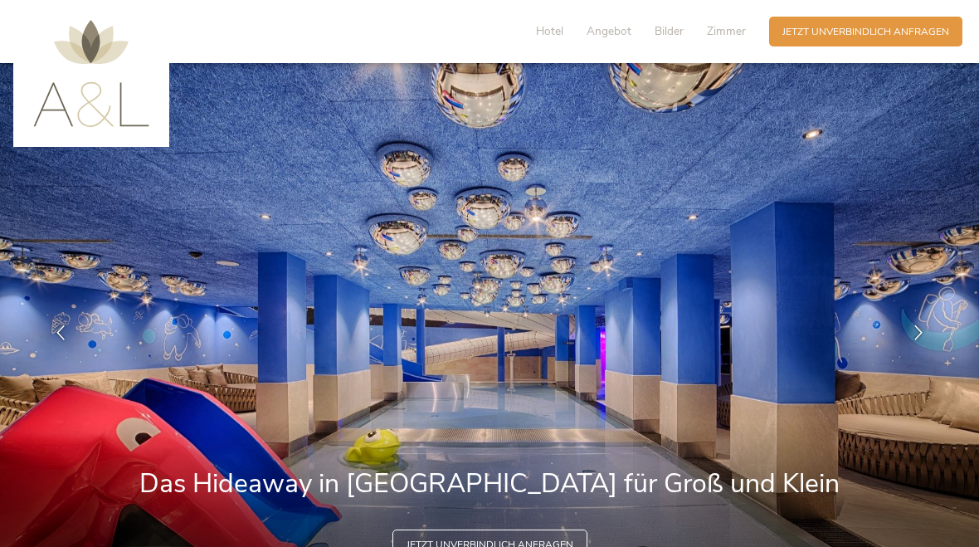
click at [546, 27] on span "Hotel" at bounding box center [549, 31] width 27 height 16
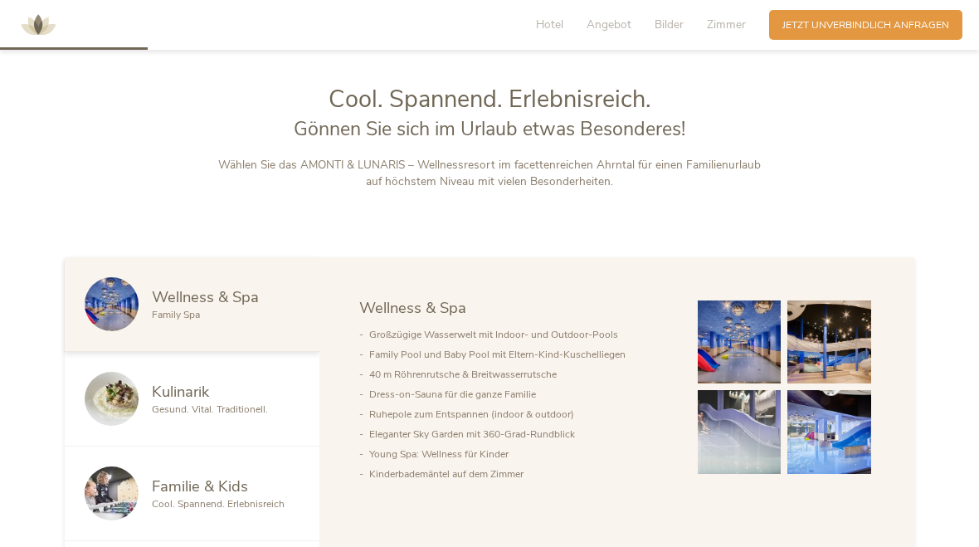
scroll to position [662, 0]
